Goal: Information Seeking & Learning: Learn about a topic

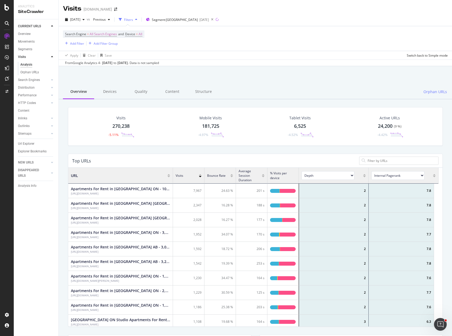
scroll to position [155, 366]
click at [212, 38] on div "Search Engine = All Search Engines and Device = All Add Filter Add Filter Group" at bounding box center [255, 38] width 385 height 25
drag, startPoint x: 281, startPoint y: 31, endPoint x: 280, endPoint y: 25, distance: 7.0
click at [282, 31] on div "Search Engine = All Search Engines and Device = All Add Filter Add Filter Group" at bounding box center [255, 38] width 385 height 25
click at [241, 92] on div "Overview Devices Quality Content Structure Orphan URLs" at bounding box center [255, 92] width 393 height 15
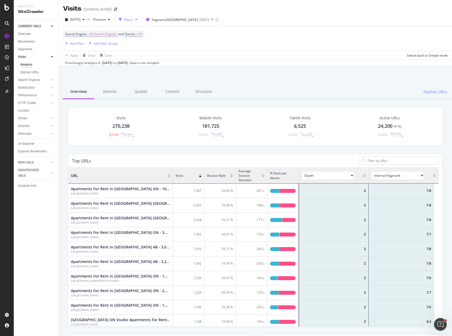
click at [306, 30] on div "Search Engine = All Search Engines and Device = All Add Filter Add Filter Group" at bounding box center [255, 38] width 385 height 25
drag, startPoint x: 242, startPoint y: 74, endPoint x: 245, endPoint y: 74, distance: 2.7
click at [242, 74] on div at bounding box center [255, 79] width 380 height 22
click at [335, 69] on div at bounding box center [255, 79] width 380 height 22
click at [342, 70] on div at bounding box center [255, 79] width 380 height 22
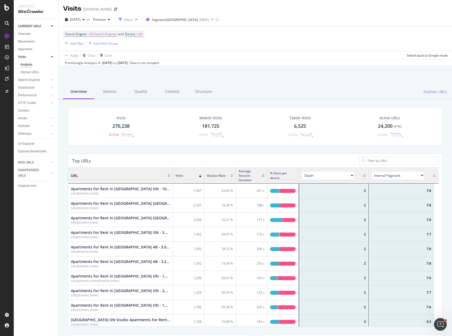
click at [309, 76] on div at bounding box center [255, 79] width 380 height 22
click at [256, 72] on div at bounding box center [255, 79] width 380 height 22
click at [53, 215] on div "CURRENT URLS Overview Movements Segments Visits Analysis Orphan URLs Search Eng…" at bounding box center [36, 177] width 45 height 316
drag, startPoint x: 271, startPoint y: 79, endPoint x: 315, endPoint y: 69, distance: 45.0
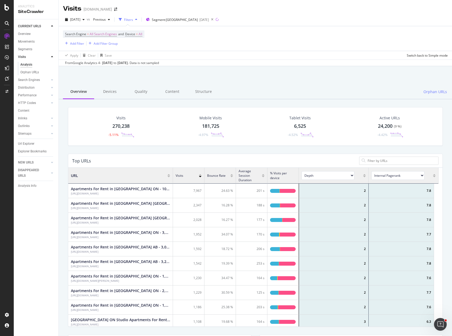
click at [272, 79] on div at bounding box center [255, 79] width 380 height 22
click at [355, 15] on div "[DATE] vs Previous Filters Segment: [GEOGRAPHIC_DATA] [DATE] Search Engine = Al…" at bounding box center [255, 39] width 393 height 53
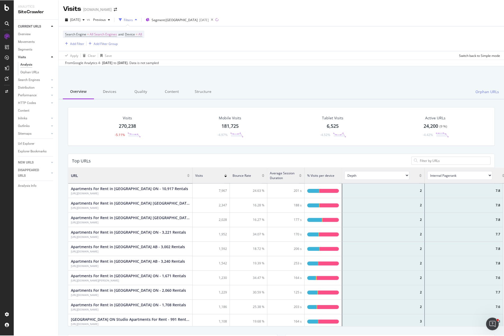
scroll to position [155, 418]
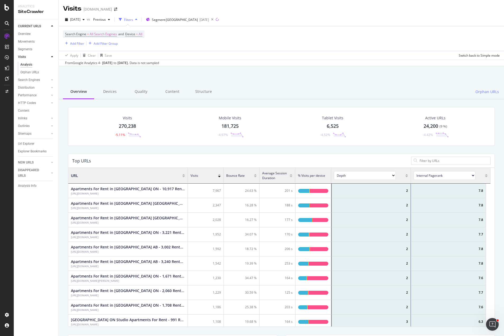
click at [218, 40] on div "Search Engine = All Search Engines and Device = All Add Filter Add Filter Group" at bounding box center [281, 38] width 436 height 25
click at [218, 39] on div "Search Engine = All Search Engines and Device = All Add Filter Add Filter Group" at bounding box center [281, 38] width 436 height 25
click at [199, 20] on div "[DATE]" at bounding box center [204, 19] width 10 height 4
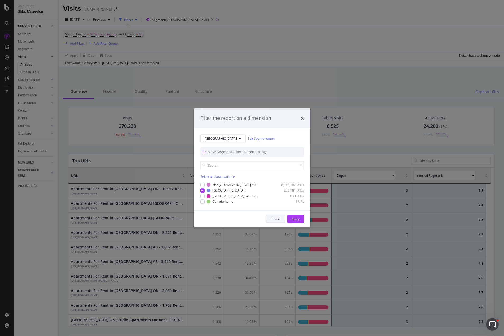
click at [276, 220] on div "Cancel" at bounding box center [275, 218] width 10 height 4
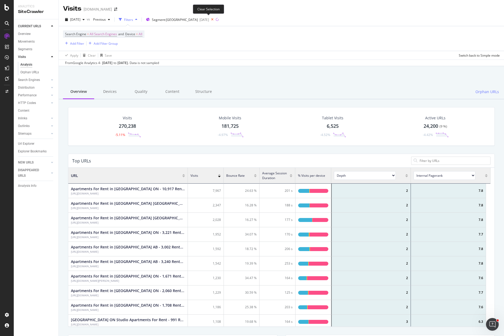
click at [209, 19] on icon at bounding box center [212, 19] width 7 height 7
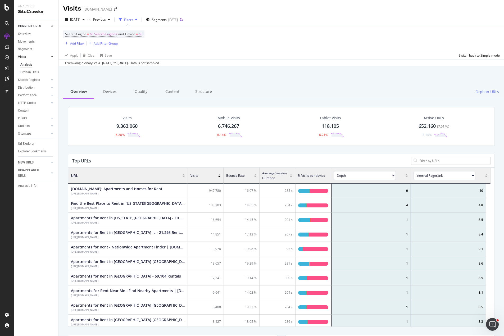
scroll to position [4, 4]
click at [167, 39] on div "Search Engine = All Search Engines and Device = All Add Filter Add Filter Group" at bounding box center [281, 38] width 436 height 25
click at [36, 312] on div "Segment Editor" at bounding box center [41, 312] width 50 height 4
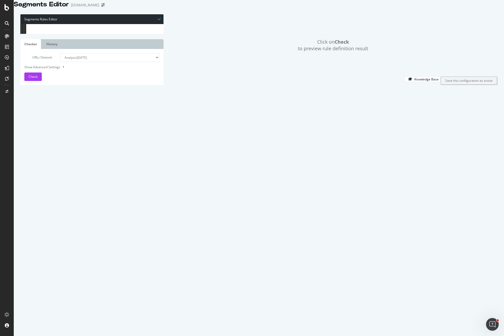
click at [119, 76] on div "[ segment : pagetype ] @ SRP/bb= query bb=* flag warning @ SRP/sk= query sk=* f…" at bounding box center [115, 145] width 164 height 243
type textarea "path *.js"
type input "[GEOGRAPHIC_DATA]"
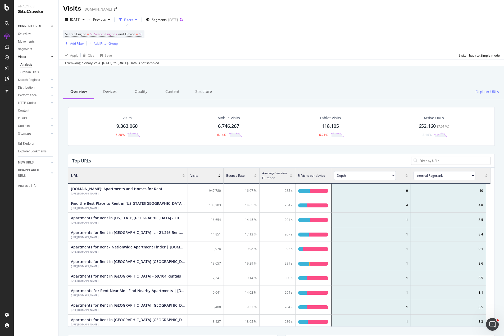
scroll to position [155, 418]
click at [178, 23] on div "Segments [DATE]" at bounding box center [162, 20] width 32 height 8
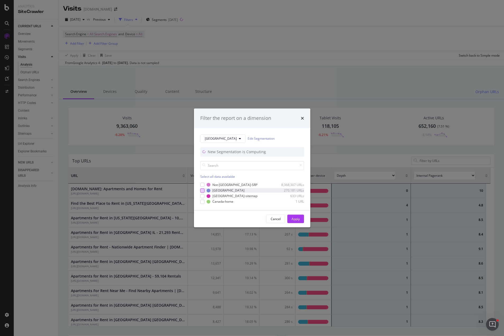
click at [204, 191] on div "modal" at bounding box center [202, 190] width 4 height 4
click at [294, 218] on div "Apply" at bounding box center [295, 218] width 8 height 4
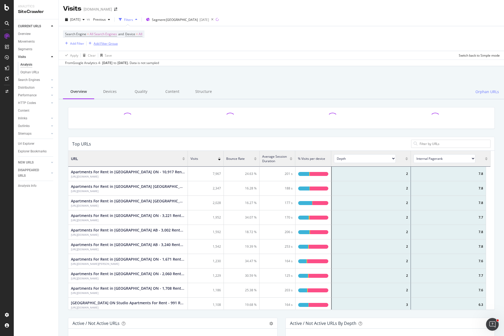
scroll to position [155, 418]
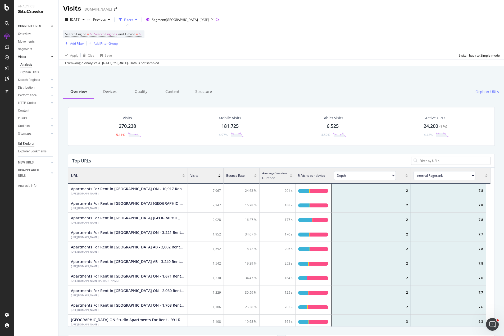
click at [29, 142] on div "Url Explorer" at bounding box center [26, 144] width 16 height 6
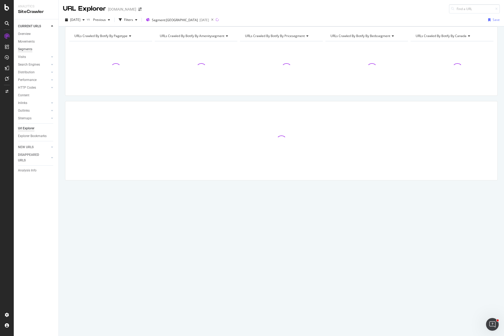
click at [25, 48] on div "Segments" at bounding box center [25, 50] width 14 height 6
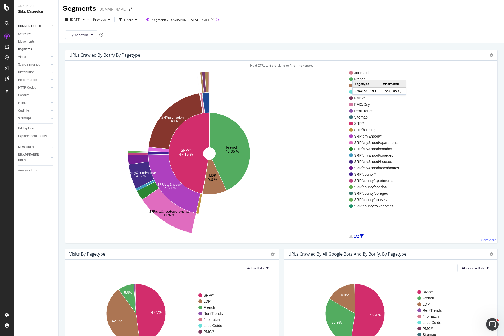
drag, startPoint x: 323, startPoint y: 47, endPoint x: 331, endPoint y: 43, distance: 8.5
drag, startPoint x: 358, startPoint y: 42, endPoint x: 354, endPoint y: 36, distance: 7.5
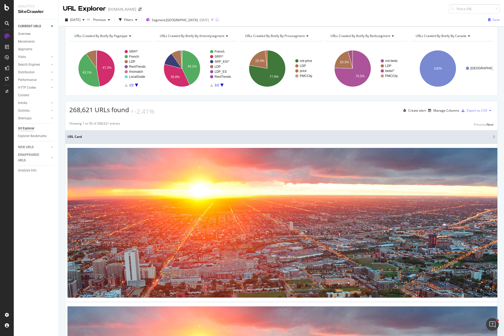
drag, startPoint x: 211, startPoint y: 65, endPoint x: 117, endPoint y: 147, distance: 125.2
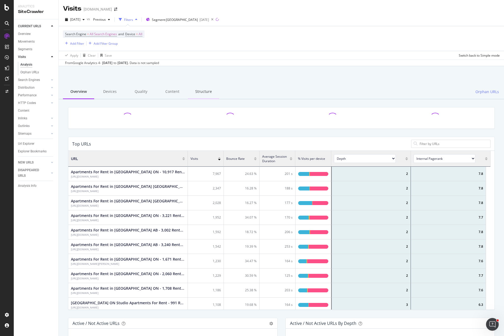
scroll to position [155, 418]
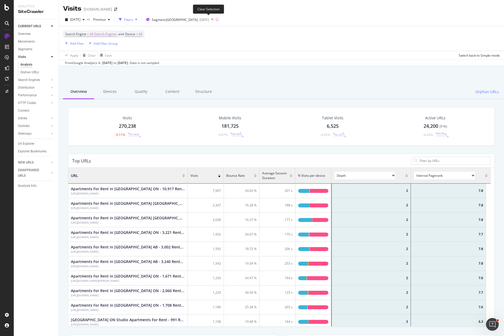
click at [209, 20] on icon at bounding box center [212, 19] width 7 height 7
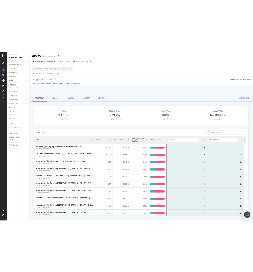
scroll to position [155, 418]
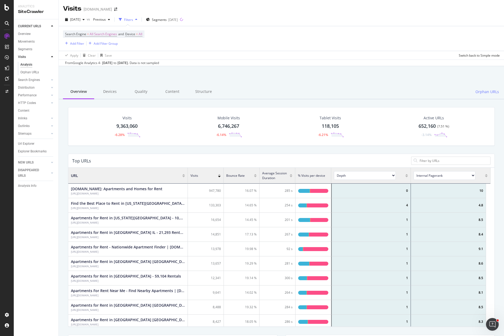
click at [414, 75] on div at bounding box center [281, 79] width 432 height 22
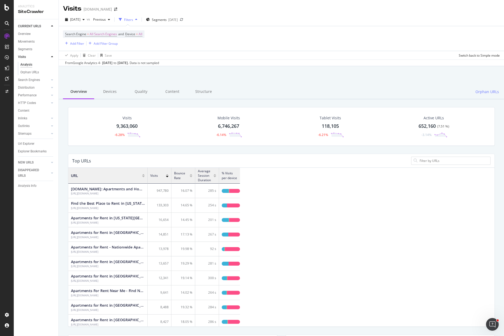
scroll to position [4, 4]
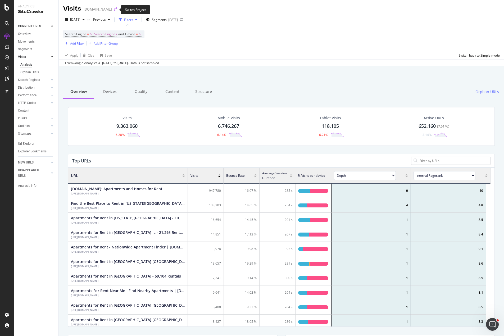
click at [114, 10] on icon "arrow-right-arrow-left" at bounding box center [115, 9] width 3 height 4
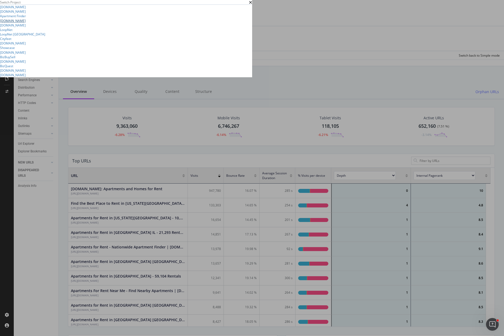
click at [26, 23] on link "[DOMAIN_NAME]" at bounding box center [13, 21] width 26 height 4
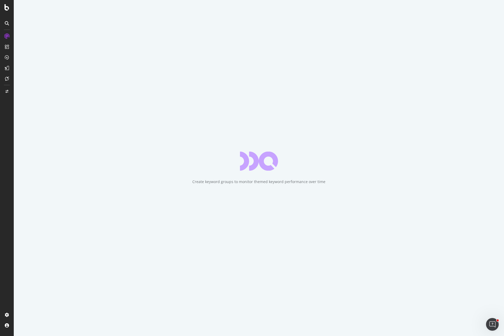
click at [415, 158] on div "Create keyword groups to monitor themed keyword performance over time" at bounding box center [259, 168] width 490 height 336
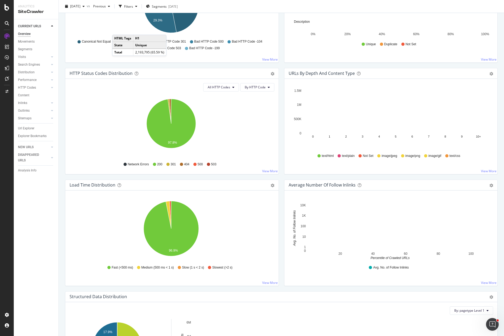
scroll to position [167, 0]
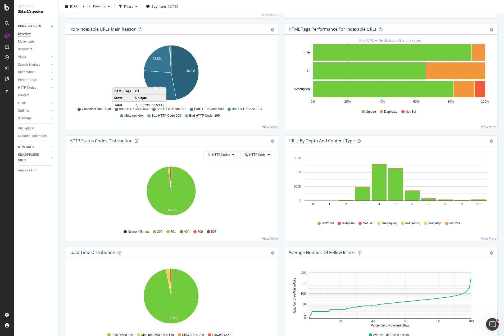
click at [23, 57] on div "Visits" at bounding box center [22, 57] width 8 height 6
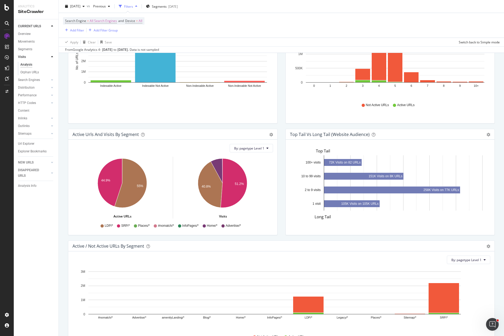
scroll to position [334, 0]
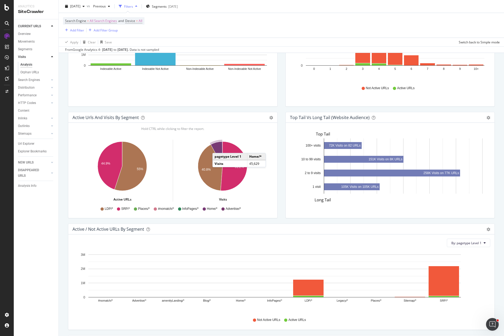
click at [218, 147] on icon "A chart." at bounding box center [216, 153] width 12 height 25
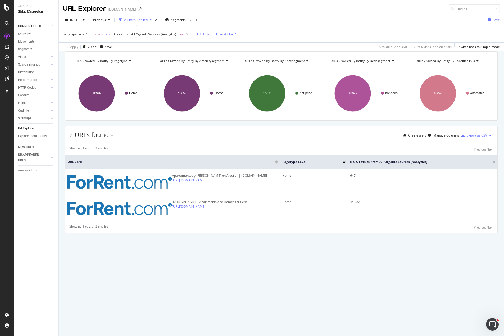
drag, startPoint x: 266, startPoint y: 133, endPoint x: 269, endPoint y: 132, distance: 3.3
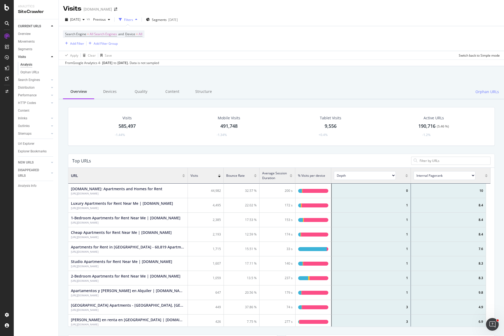
scroll to position [155, 418]
click at [227, 147] on div "Visits 585,497 -1.44% Mobile Visits 491,748 -1.34% Tablet Visits 9,556 +0.4% Ac…" at bounding box center [281, 130] width 434 height 47
click at [29, 78] on div "Search Engines" at bounding box center [29, 80] width 22 height 6
